Goal: Find specific page/section: Find specific page/section

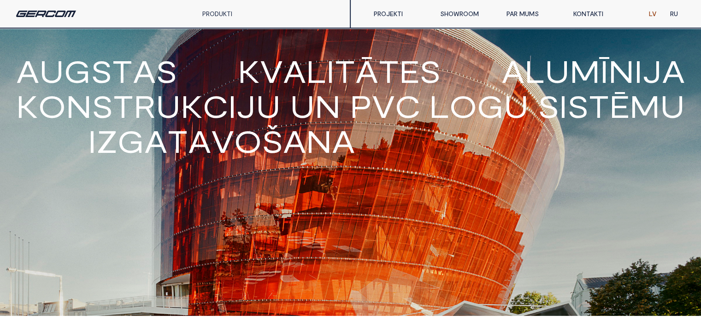
click at [456, 13] on link "SHOWROOM" at bounding box center [466, 14] width 66 height 18
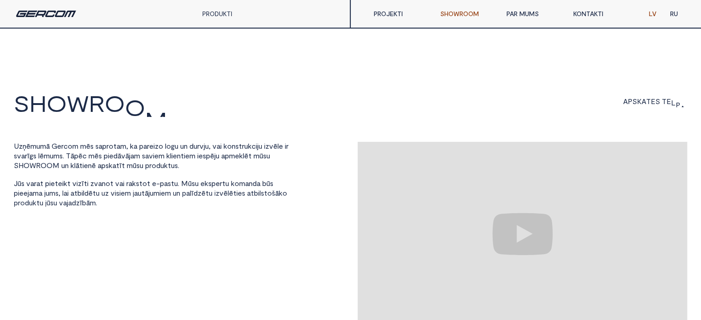
drag, startPoint x: 393, startPoint y: 75, endPoint x: 361, endPoint y: 111, distance: 48.3
click at [363, 110] on html "S H O W R O O M A P S K A T E S T E L P A U z ņ ē m u m ā G e r c o m m ē s s a…" at bounding box center [350, 160] width 701 height 320
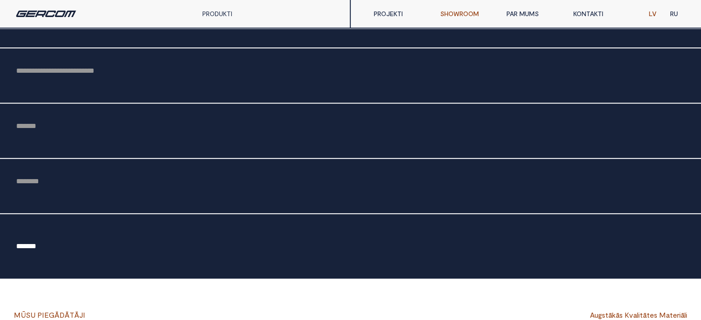
scroll to position [138, 0]
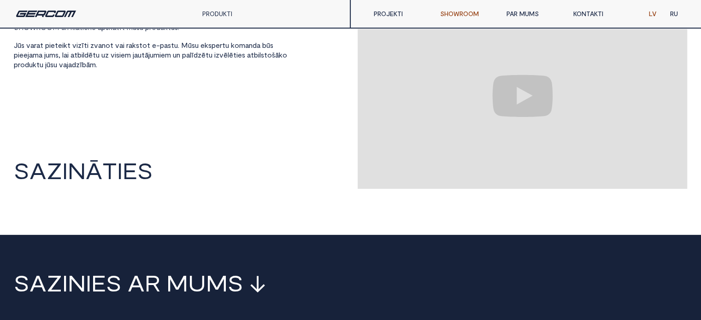
click at [392, 14] on link "PROJEKTI" at bounding box center [400, 14] width 66 height 18
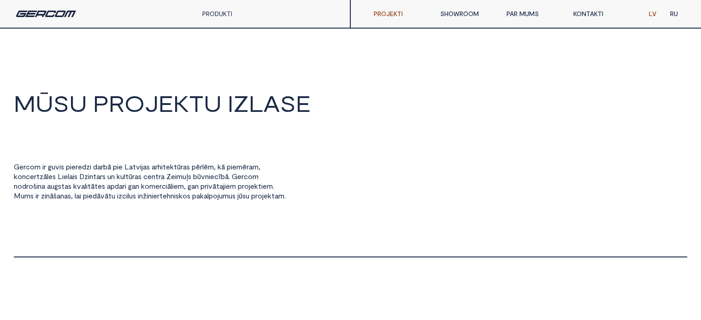
click at [220, 14] on link "PRODUKTI" at bounding box center [217, 14] width 30 height 8
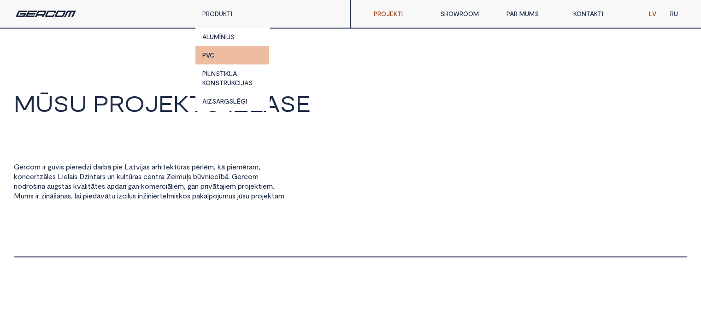
click at [221, 57] on link "PVC" at bounding box center [232, 55] width 74 height 18
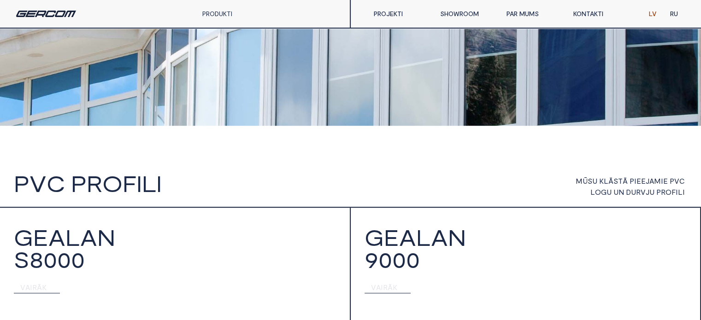
scroll to position [553, 0]
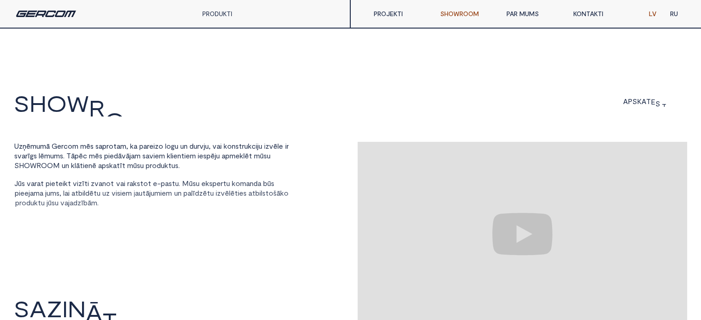
scroll to position [138, 0]
